Goal: Task Accomplishment & Management: Complete application form

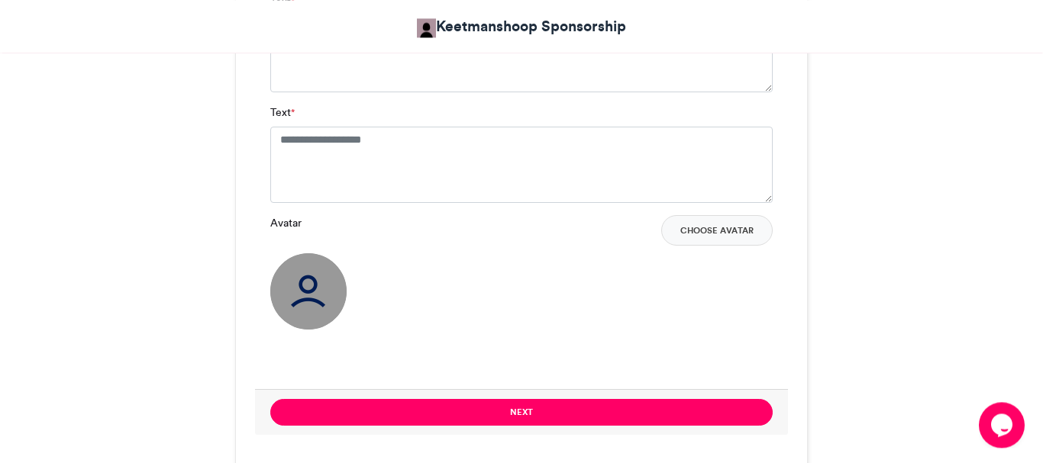
scroll to position [1133, 0]
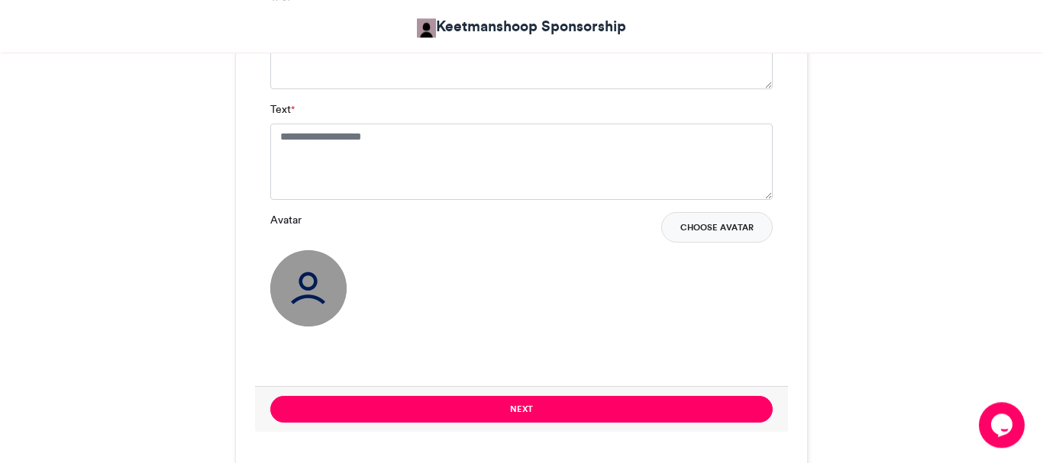
click at [746, 233] on button "Choose Avatar" at bounding box center [716, 227] width 111 height 31
click at [719, 227] on button "Choose Avatar" at bounding box center [716, 227] width 111 height 31
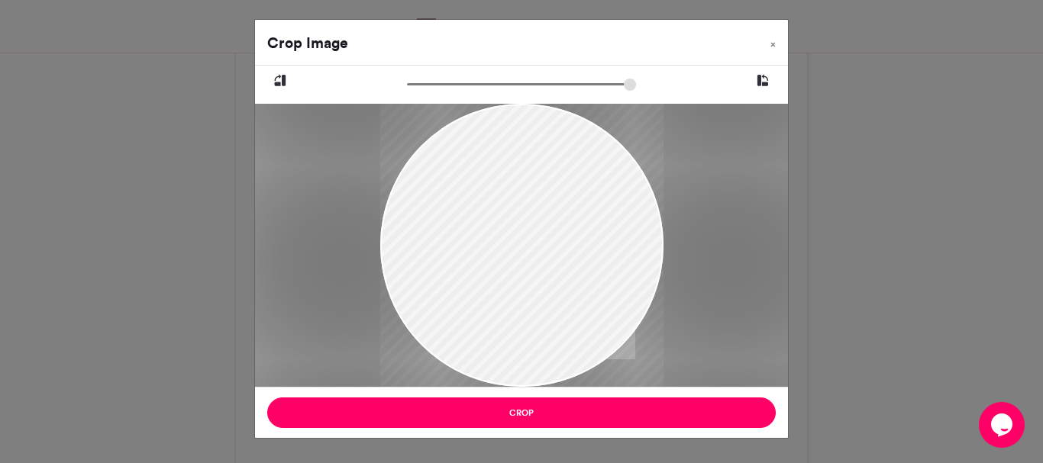
drag, startPoint x: 592, startPoint y: 235, endPoint x: 593, endPoint y: 294, distance: 58.8
click at [593, 294] on div at bounding box center [520, 277] width 283 height 425
drag, startPoint x: 528, startPoint y: 251, endPoint x: 511, endPoint y: 263, distance: 20.3
click at [511, 263] on div at bounding box center [520, 288] width 283 height 425
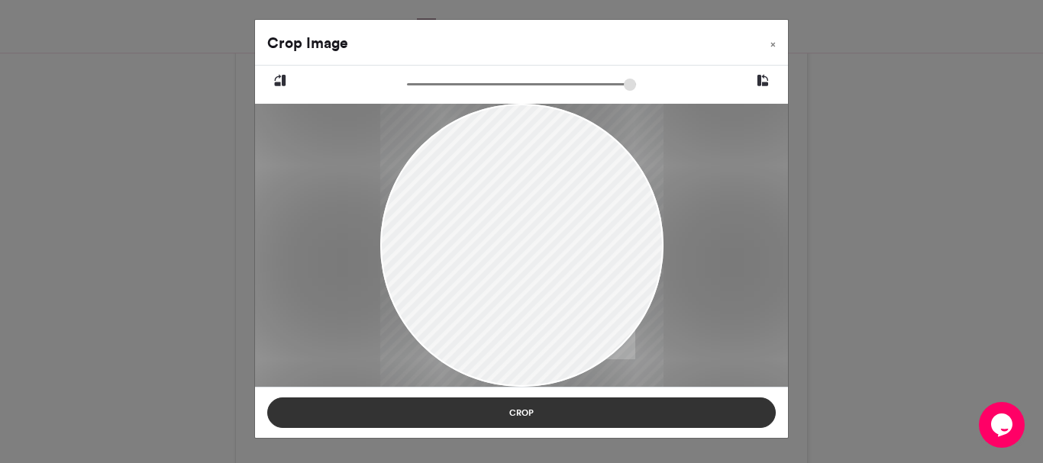
click at [527, 415] on button "Crop" at bounding box center [521, 413] width 508 height 31
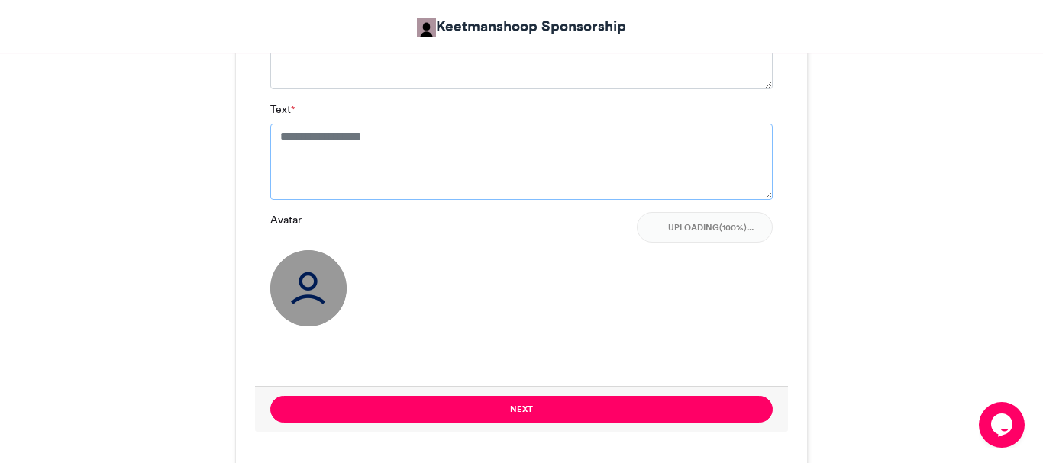
click at [415, 153] on textarea "Text *" at bounding box center [521, 162] width 502 height 76
type textarea "*"
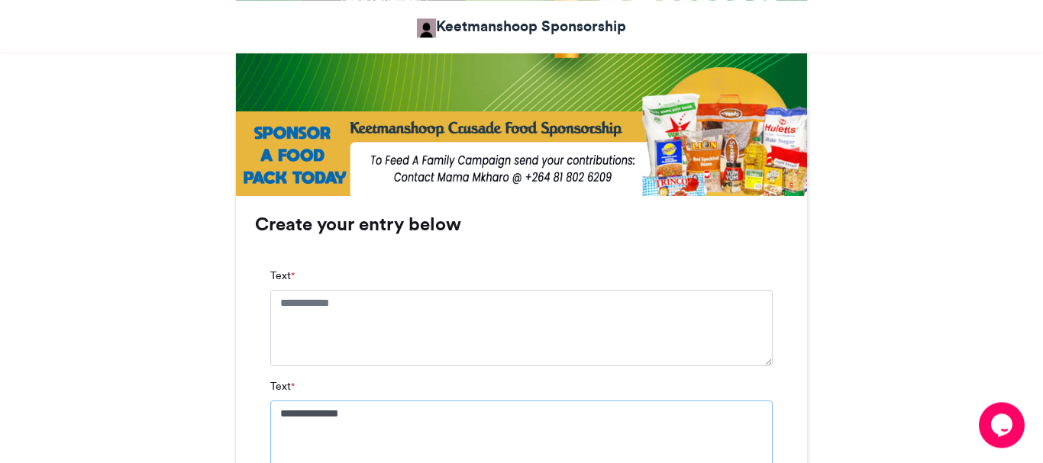
scroll to position [877, 0]
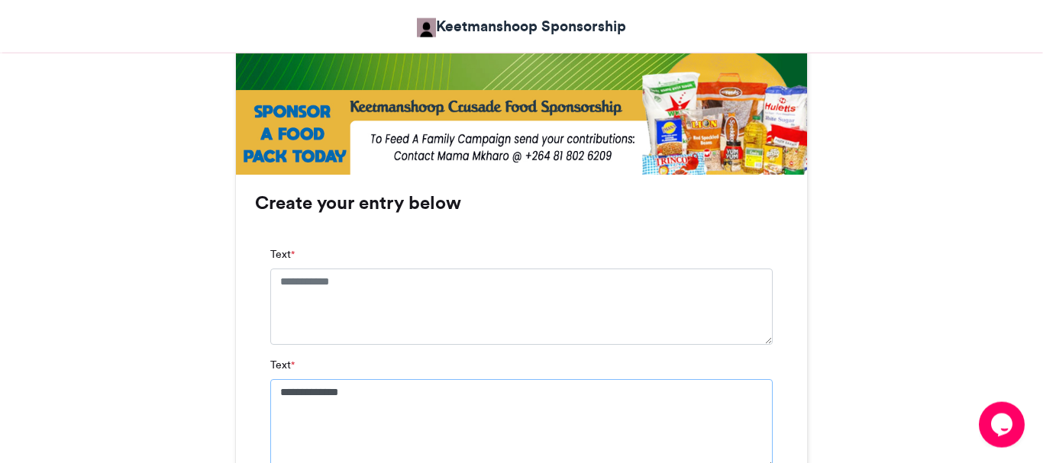
type textarea "**********"
click at [362, 286] on textarea "Text *" at bounding box center [521, 307] width 502 height 76
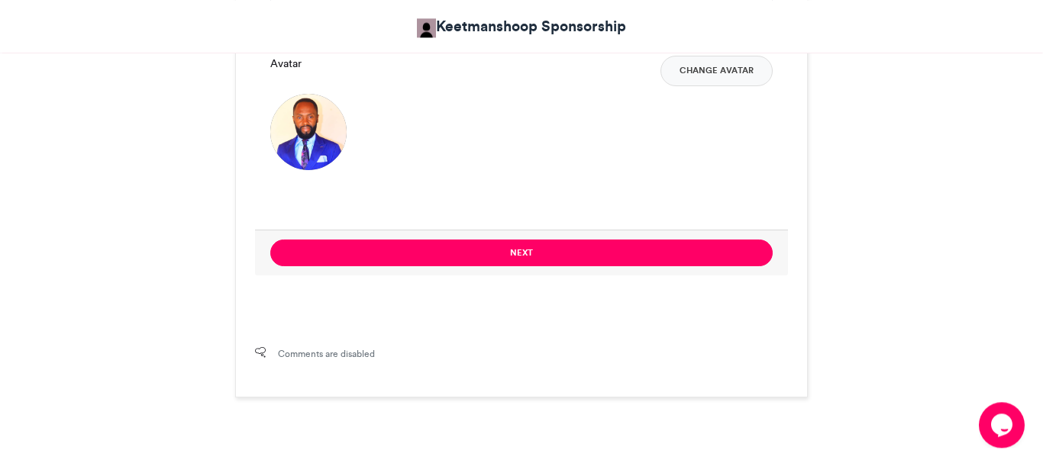
scroll to position [1320, 0]
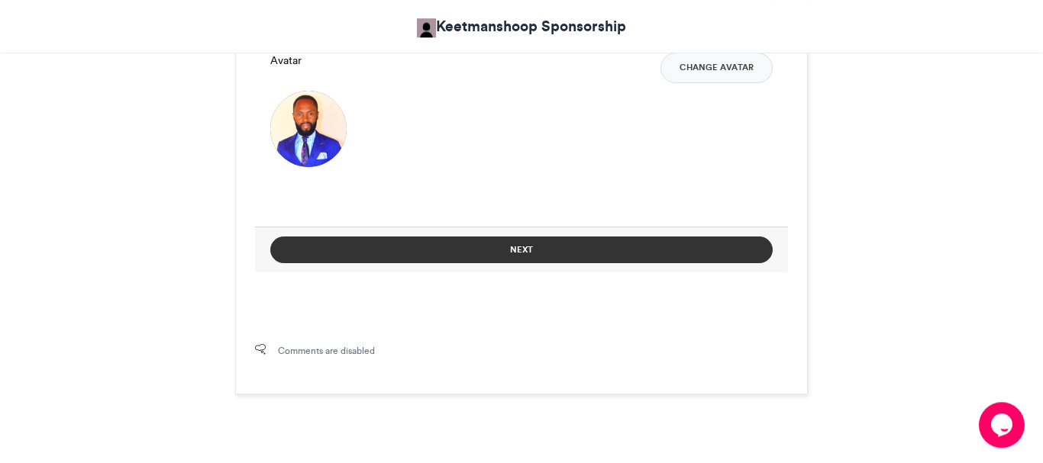
type textarea "**********"
click at [547, 251] on button "Next" at bounding box center [521, 250] width 502 height 27
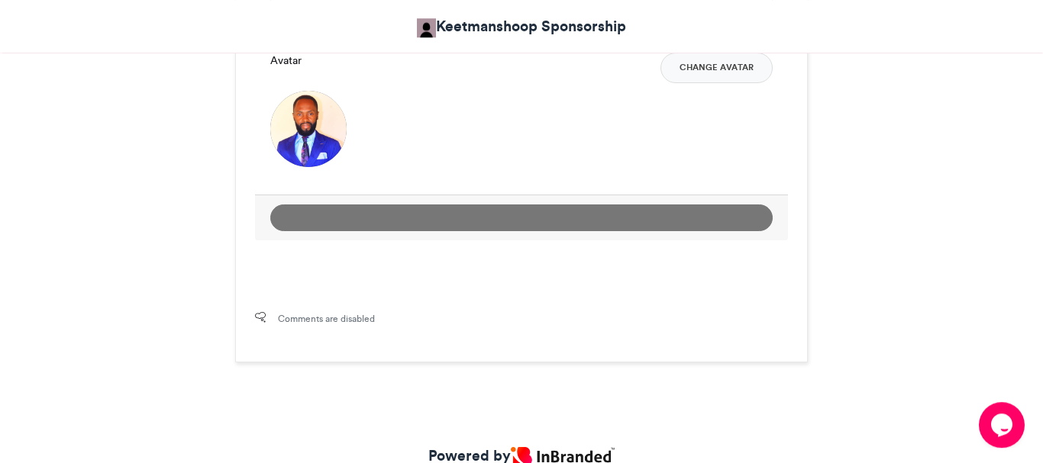
scroll to position [857, 0]
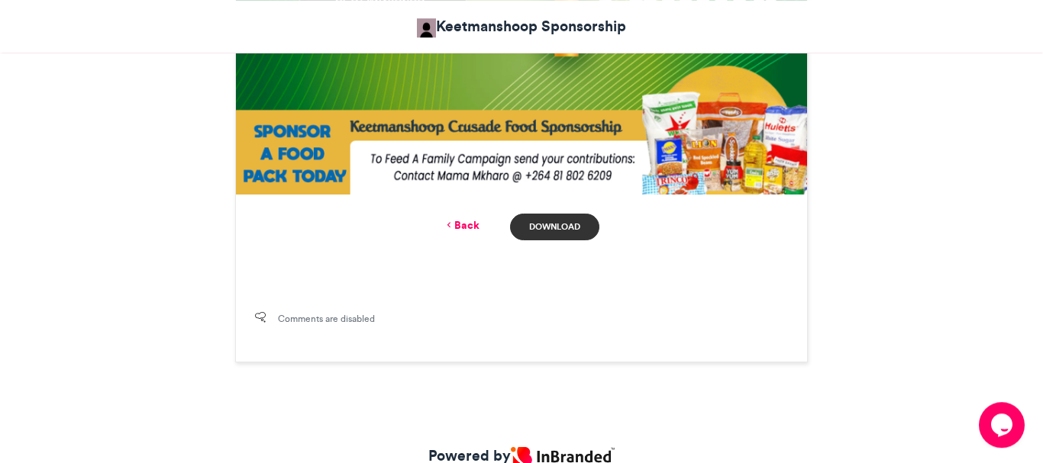
click at [573, 228] on link "Download" at bounding box center [554, 227] width 89 height 27
click at [463, 225] on link "Back" at bounding box center [462, 226] width 36 height 16
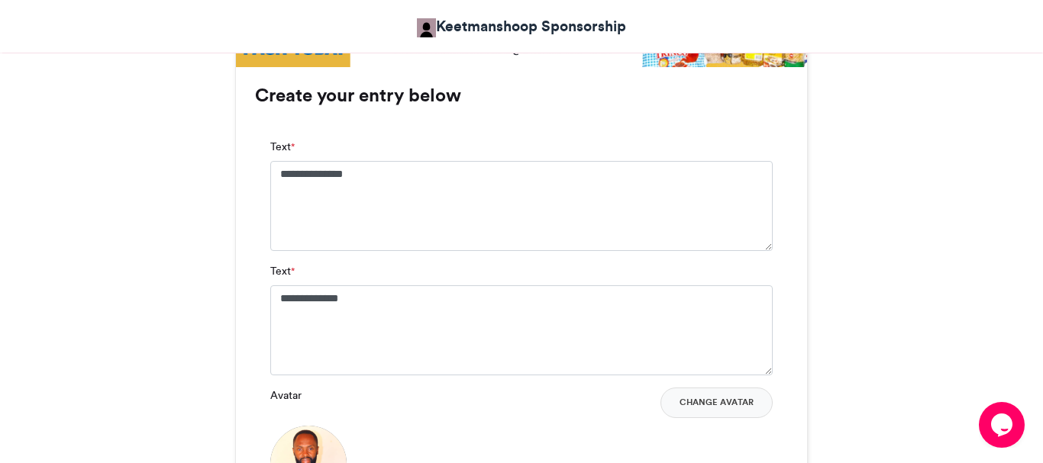
scroll to position [932, 0]
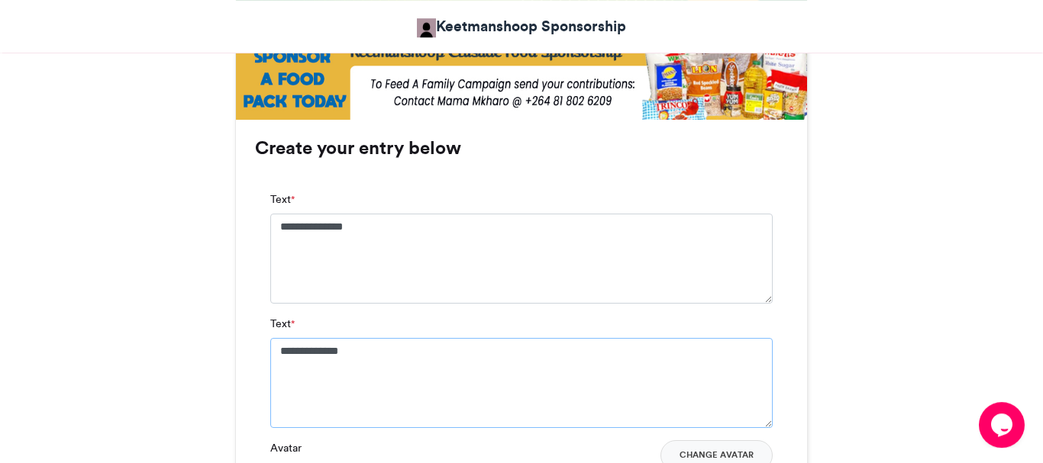
drag, startPoint x: 383, startPoint y: 353, endPoint x: 269, endPoint y: 344, distance: 114.9
click at [270, 344] on textarea "**********" at bounding box center [521, 383] width 502 height 90
paste textarea "***"
drag, startPoint x: 269, startPoint y: 344, endPoint x: 277, endPoint y: 353, distance: 11.9
click at [277, 353] on div "**********" at bounding box center [521, 379] width 533 height 406
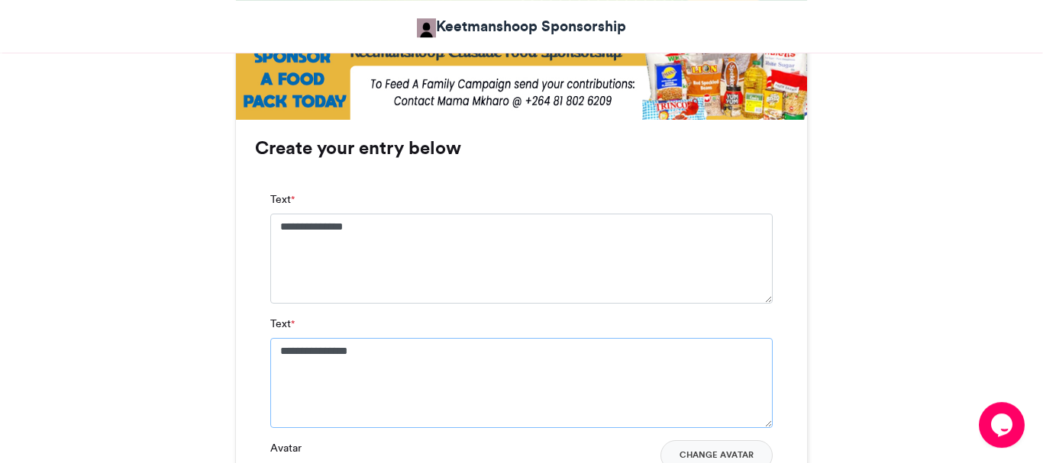
click at [277, 353] on textarea "**********" at bounding box center [521, 383] width 502 height 90
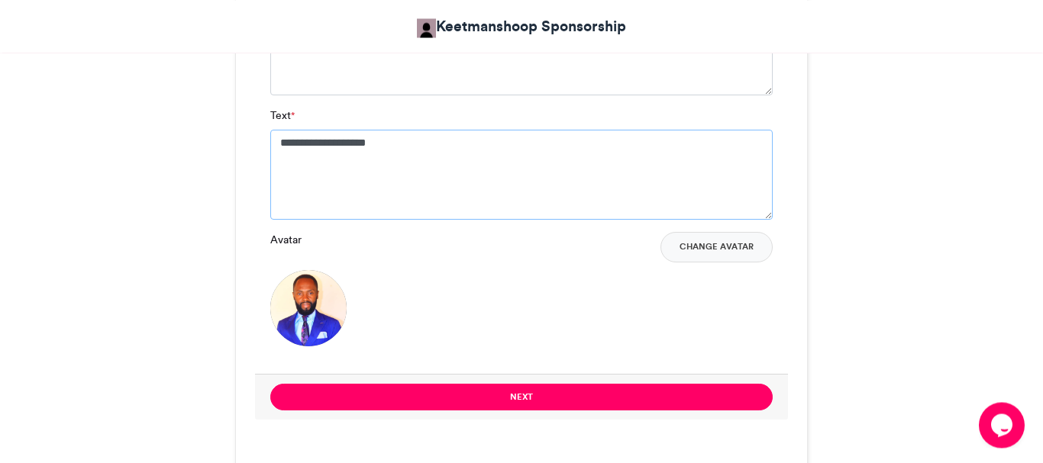
scroll to position [1147, 0]
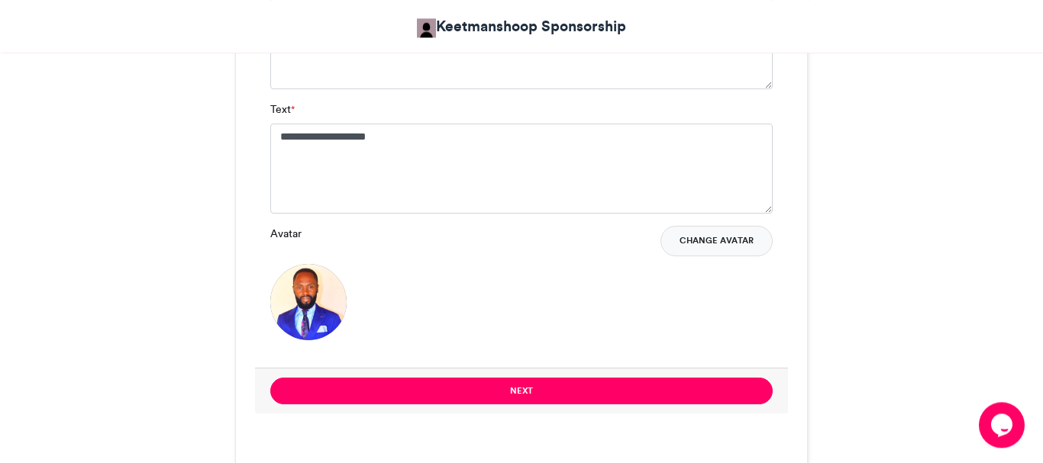
click at [708, 240] on button "Change Avatar" at bounding box center [716, 241] width 112 height 31
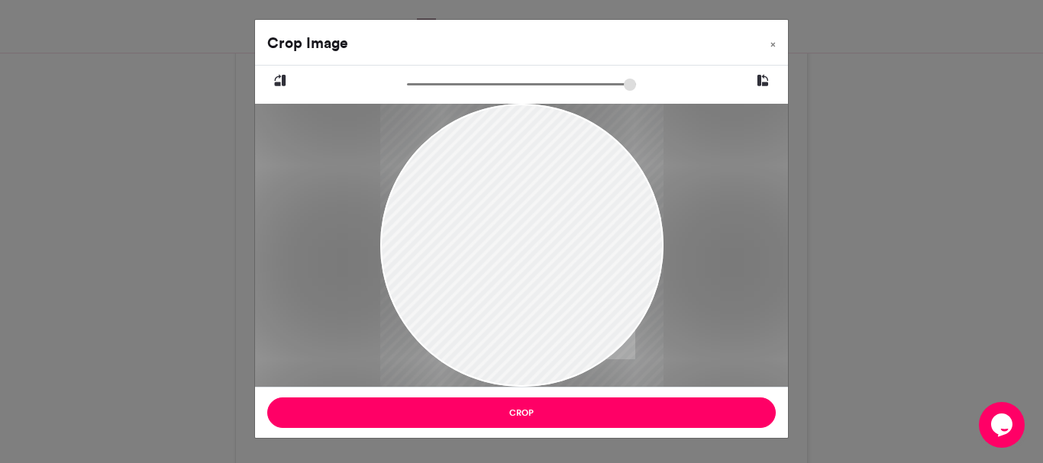
drag, startPoint x: 519, startPoint y: 247, endPoint x: 502, endPoint y: 271, distance: 29.0
click at [502, 271] on div at bounding box center [521, 267] width 283 height 354
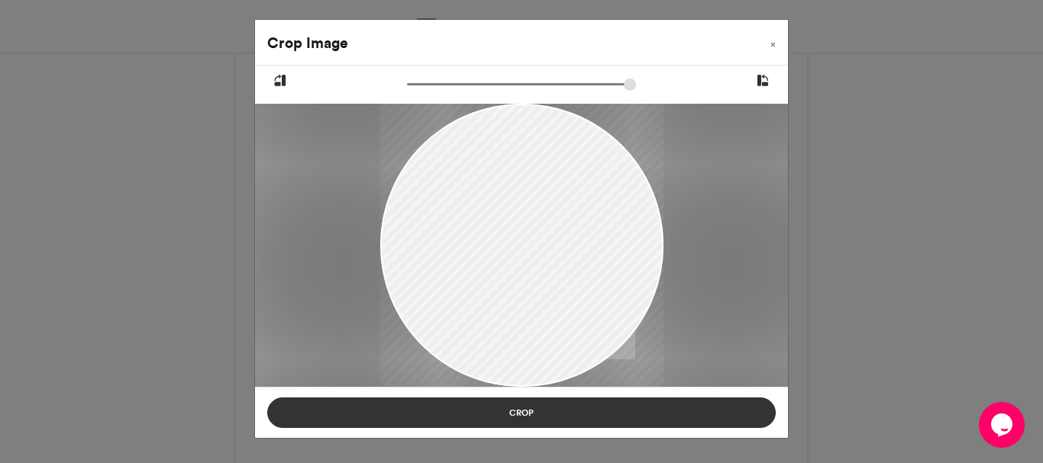
click at [511, 424] on button "Crop" at bounding box center [521, 413] width 508 height 31
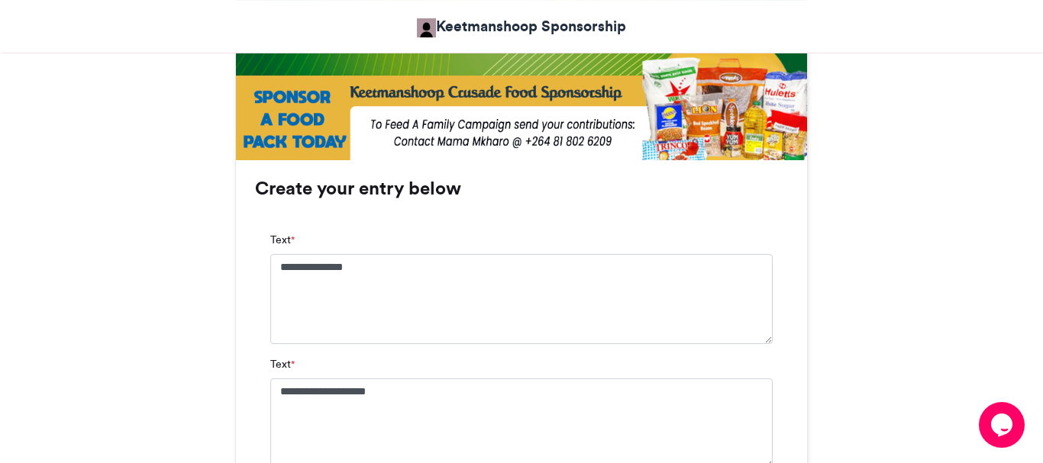
scroll to position [895, 0]
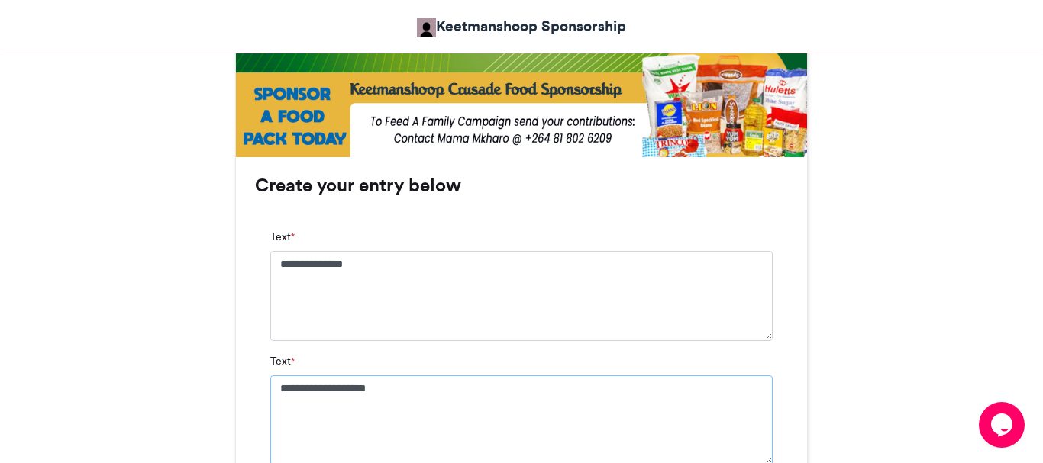
click at [295, 386] on textarea "**********" at bounding box center [521, 421] width 502 height 90
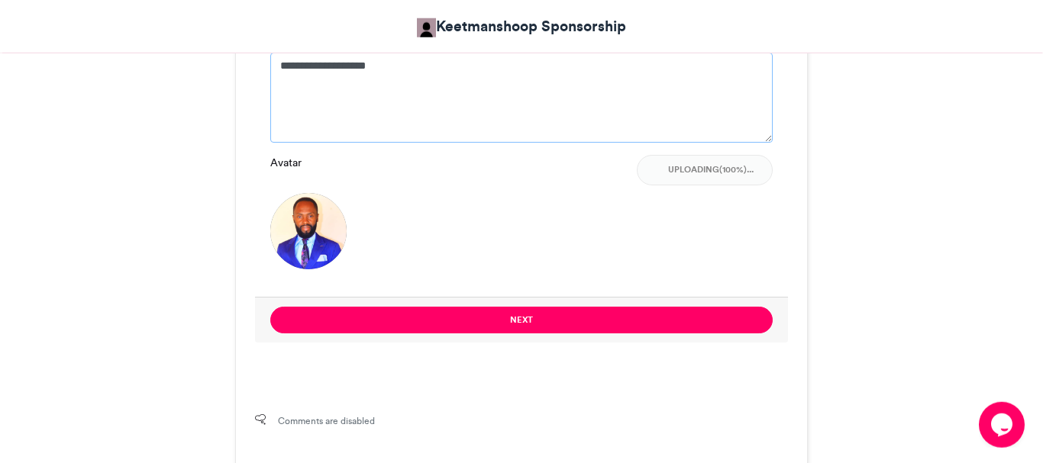
scroll to position [1231, 0]
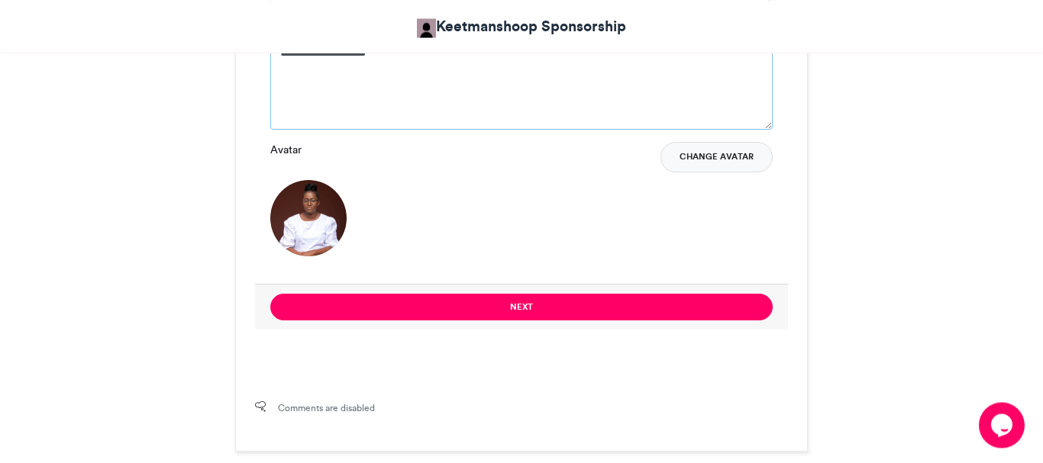
type textarea "**********"
click at [700, 163] on button "Change Avatar" at bounding box center [716, 157] width 112 height 31
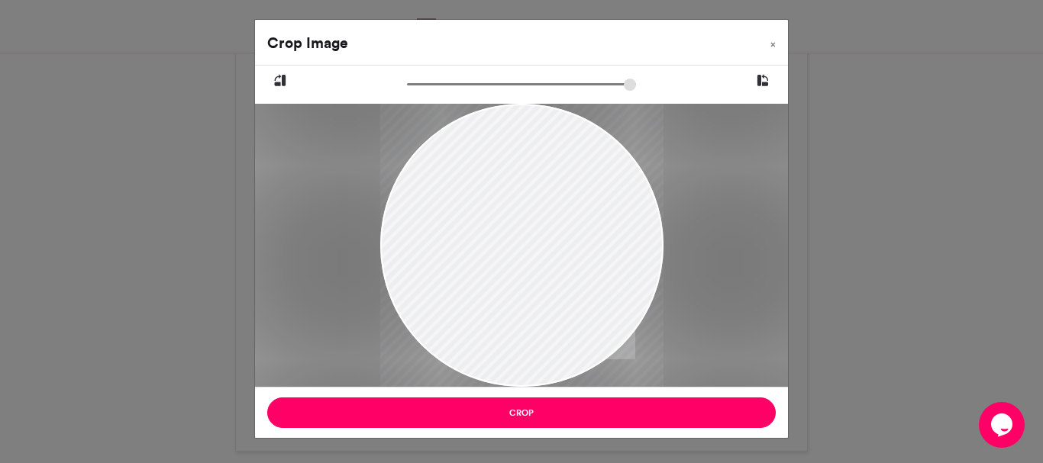
drag, startPoint x: 573, startPoint y: 257, endPoint x: 576, endPoint y: 289, distance: 31.4
click at [576, 289] on div at bounding box center [521, 266] width 283 height 354
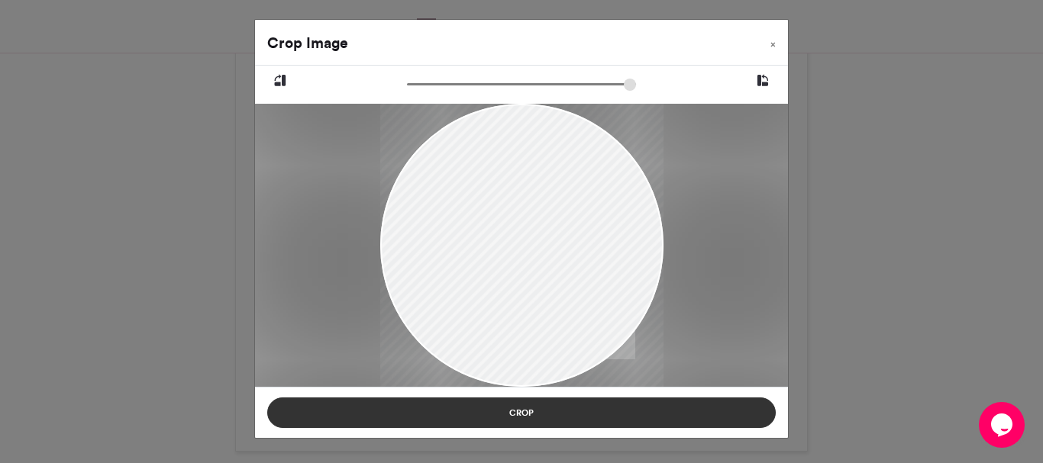
click at [577, 412] on button "Crop" at bounding box center [521, 413] width 508 height 31
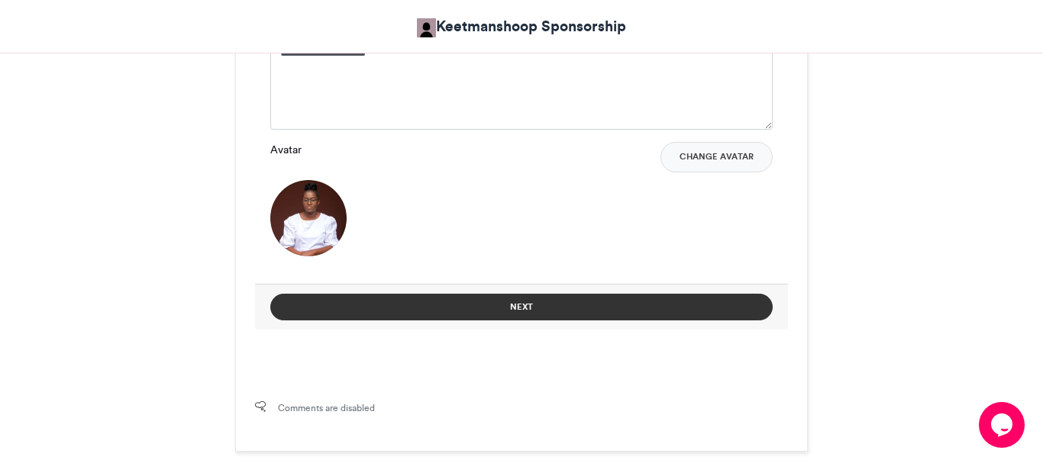
click at [556, 304] on button "Next" at bounding box center [521, 307] width 502 height 27
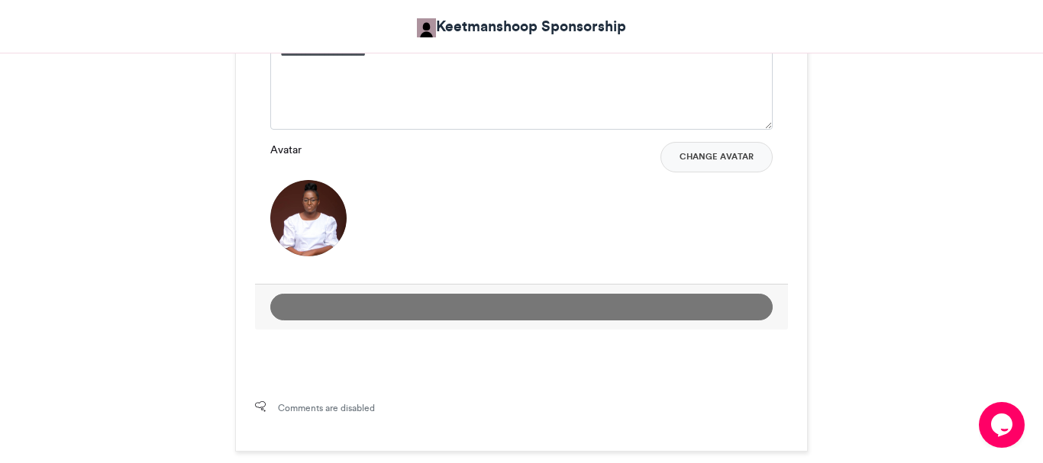
scroll to position [768, 0]
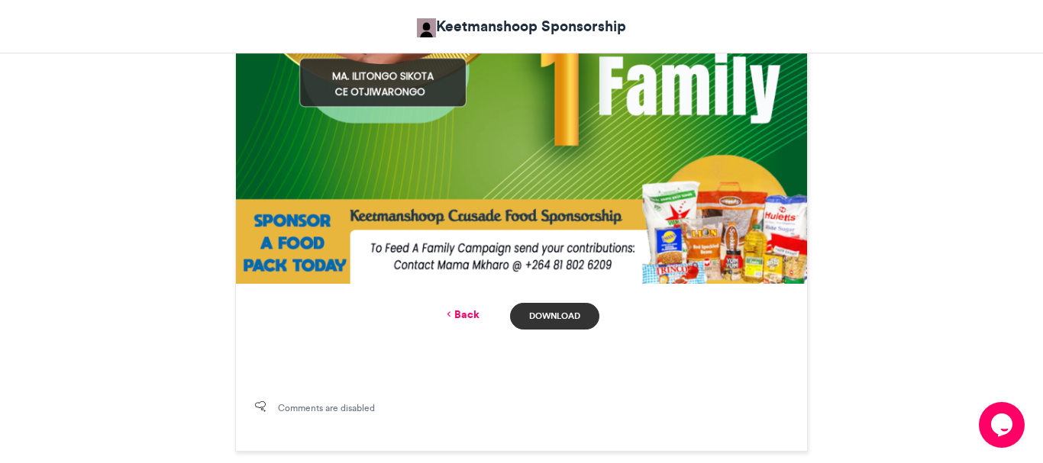
click at [553, 317] on link "Download" at bounding box center [554, 316] width 89 height 27
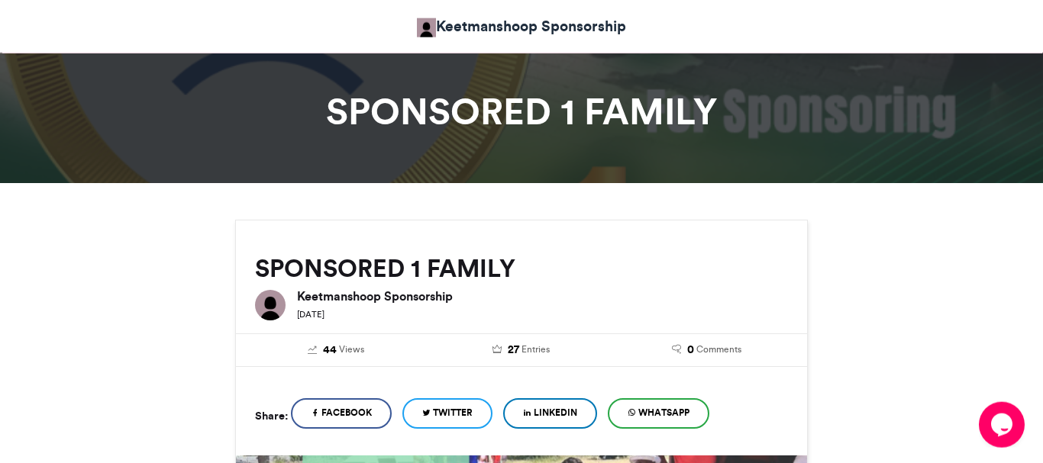
scroll to position [32, 0]
